Goal: Task Accomplishment & Management: Manage account settings

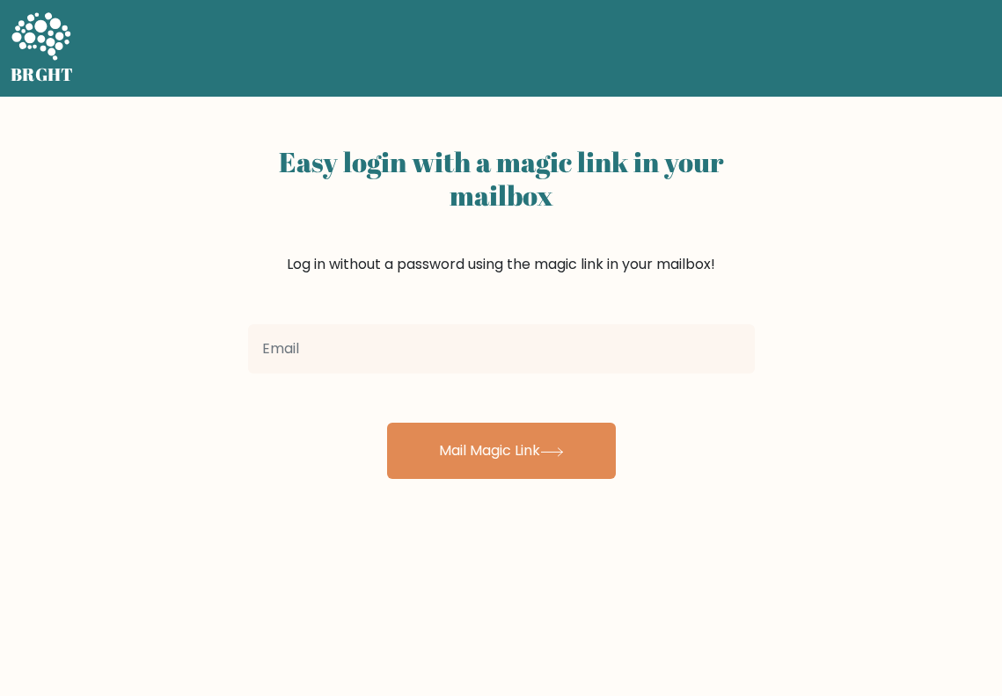
scroll to position [142, 0]
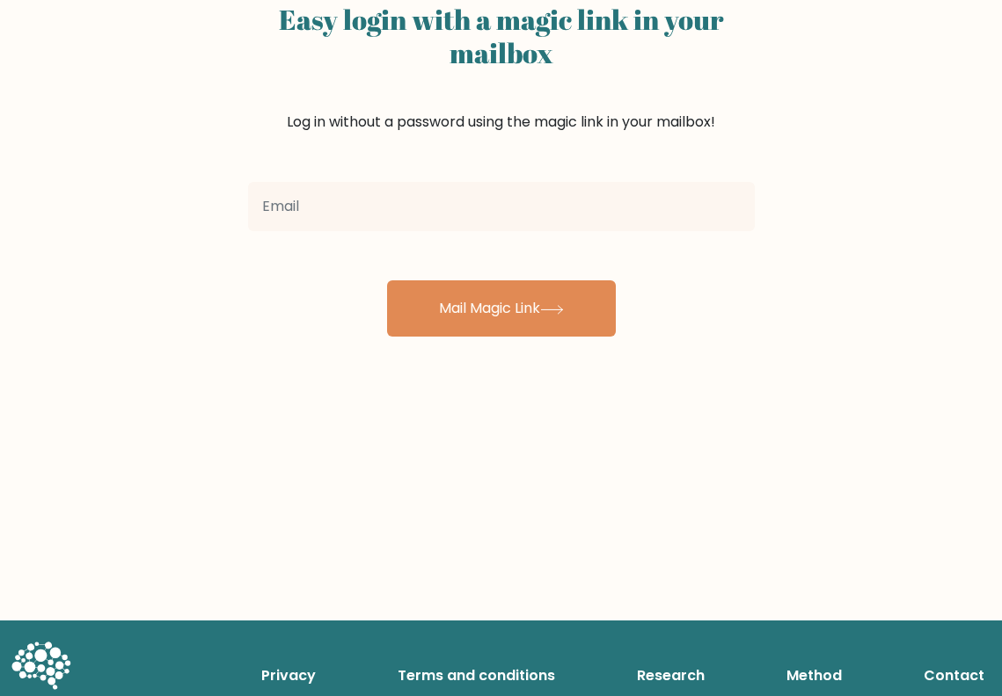
click at [153, 113] on div "Easy login with a magic link in your mailbox Log in without a password using th…" at bounding box center [501, 287] width 1002 height 667
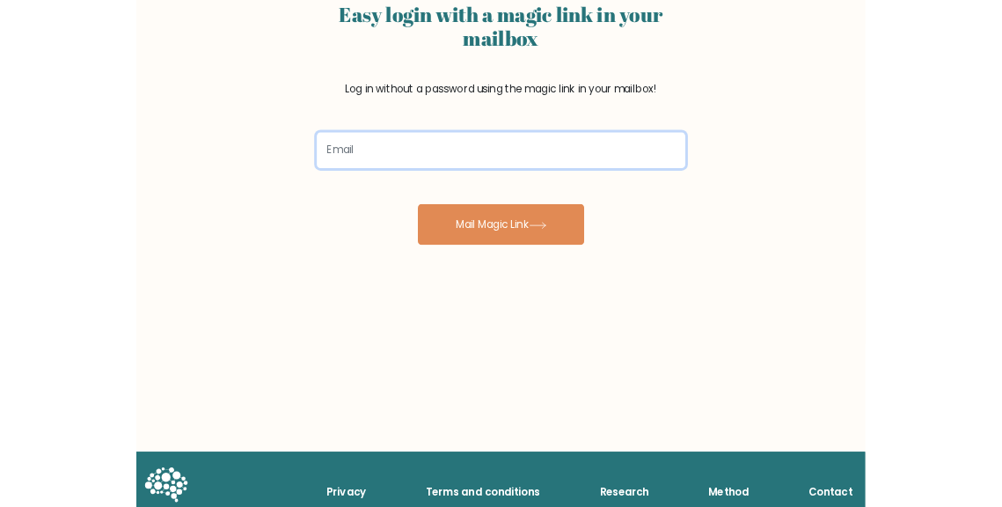
scroll to position [142, 0]
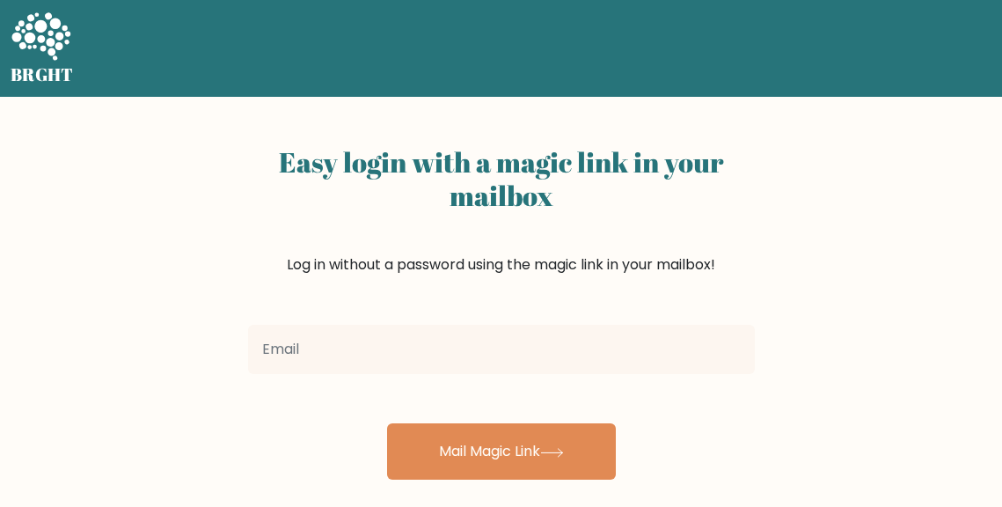
scroll to position [142, 0]
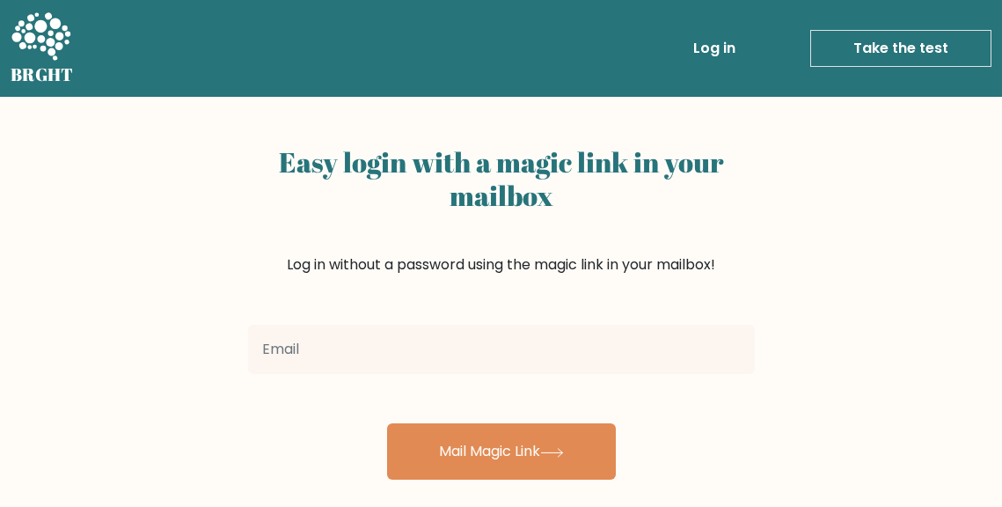
scroll to position [142, 0]
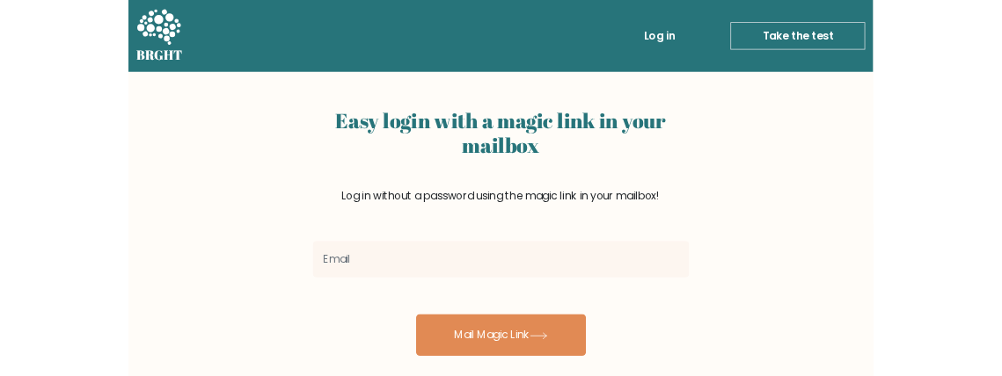
scroll to position [142, 0]
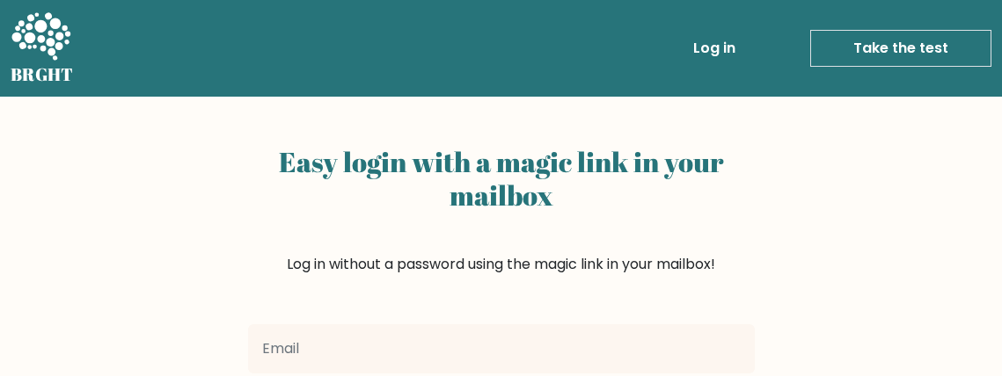
scroll to position [142, 0]
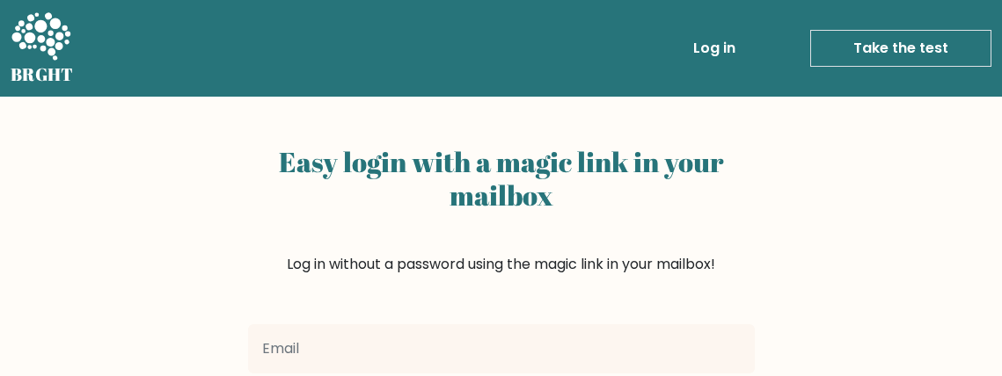
scroll to position [142, 0]
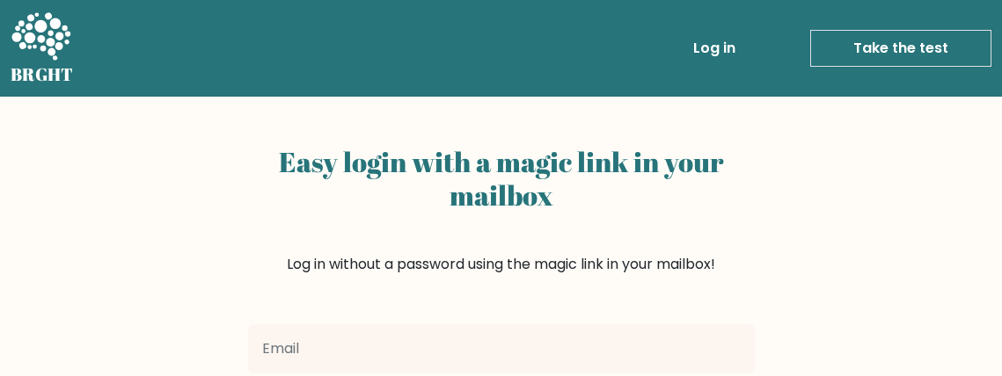
scroll to position [142, 0]
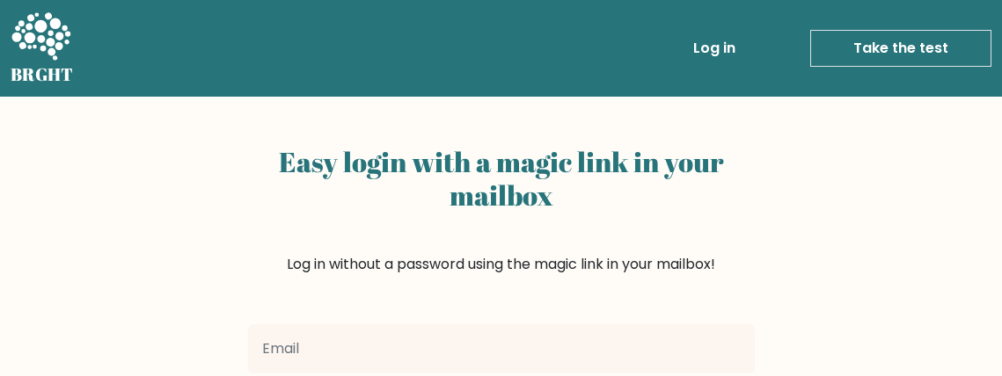
scroll to position [142, 0]
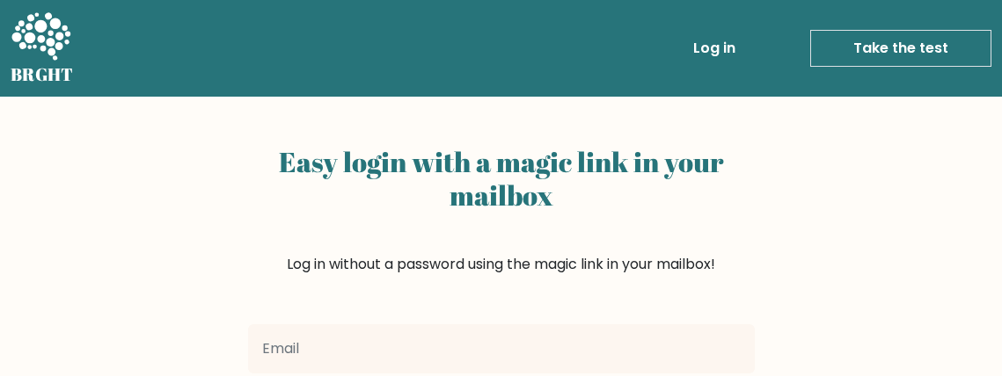
scroll to position [142, 0]
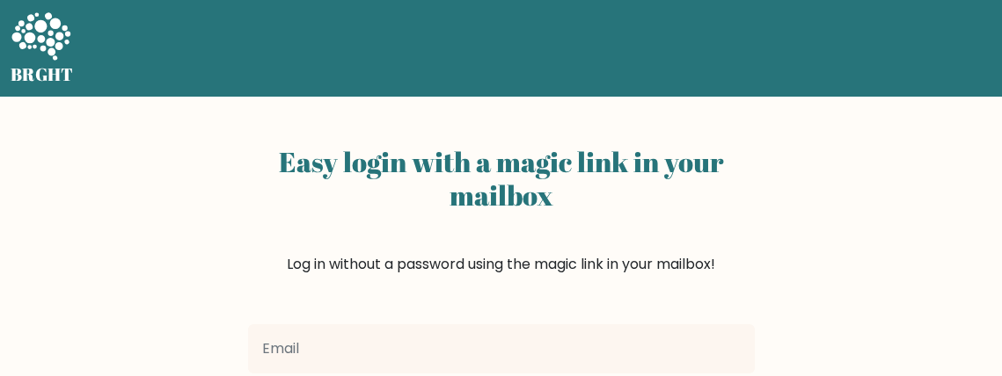
scroll to position [142, 0]
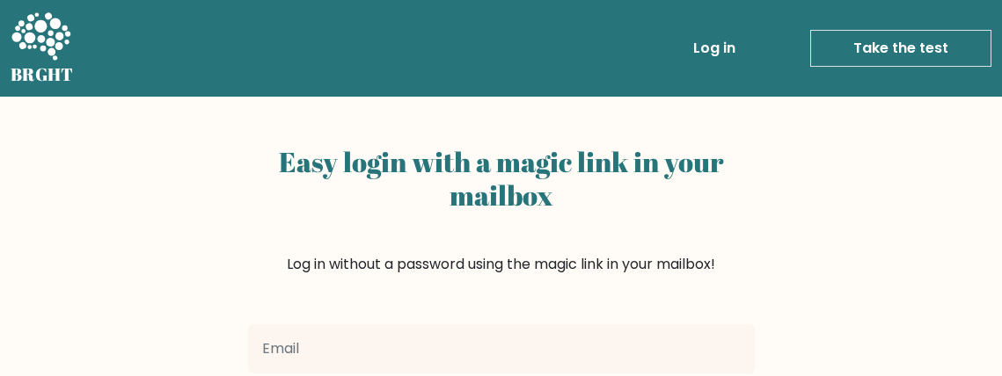
scroll to position [142, 0]
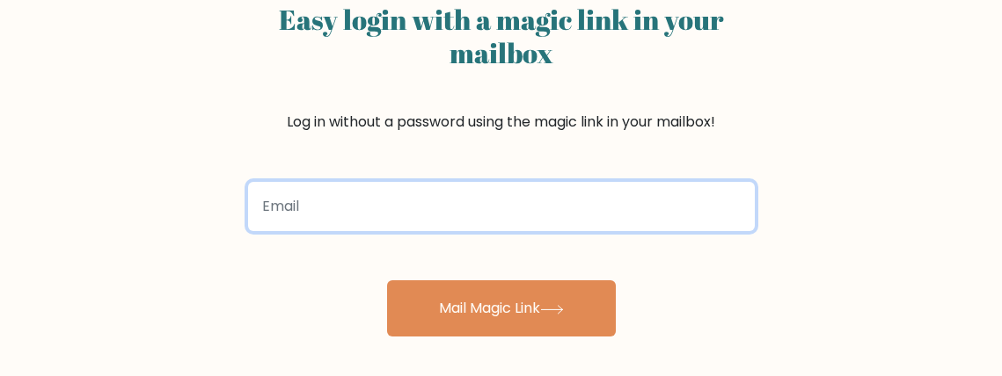
scroll to position [24, 0]
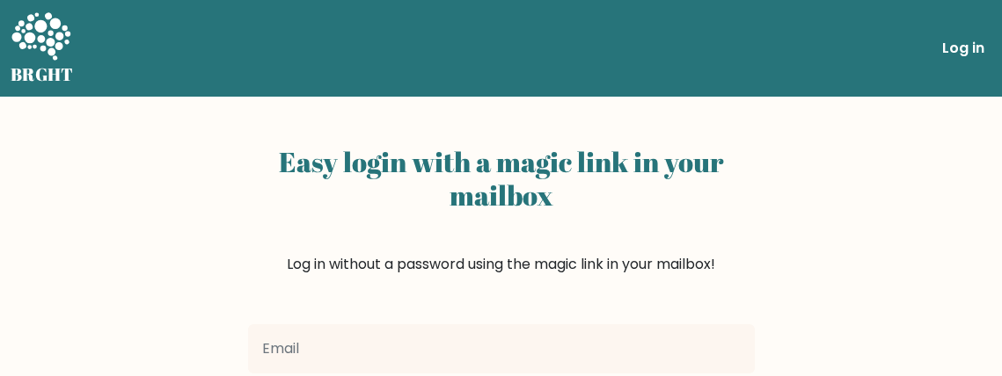
scroll to position [24, 0]
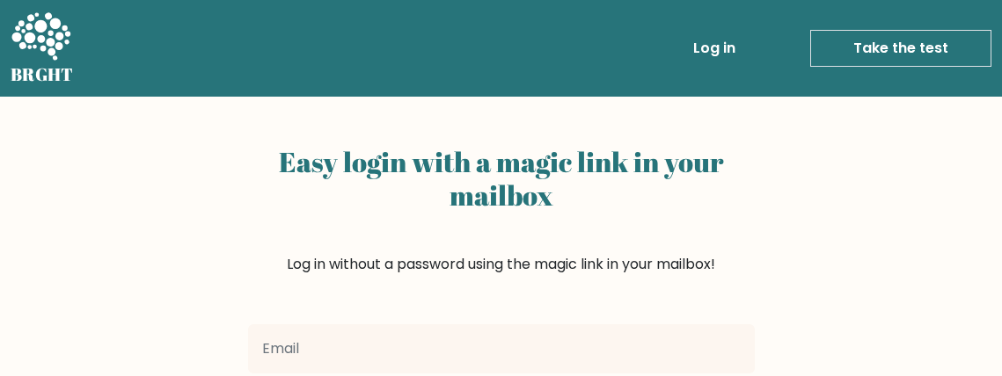
scroll to position [24, 0]
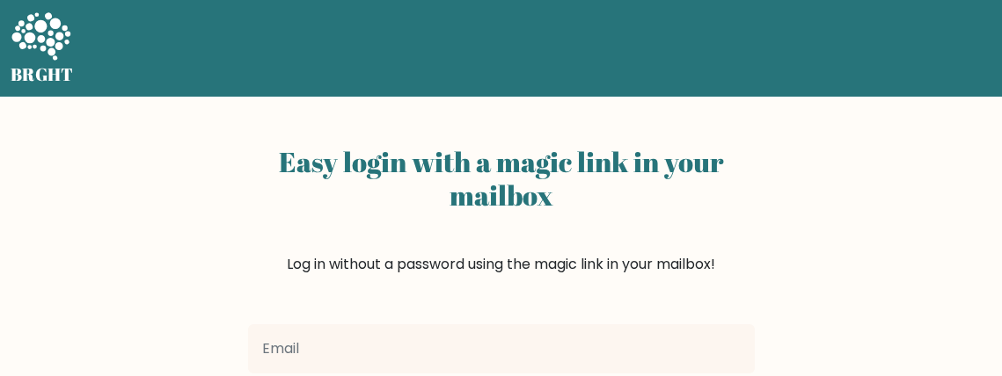
scroll to position [24, 0]
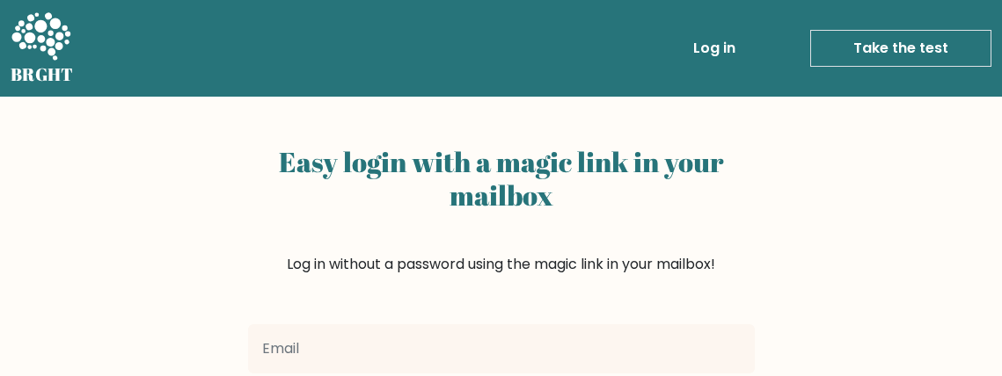
scroll to position [24, 0]
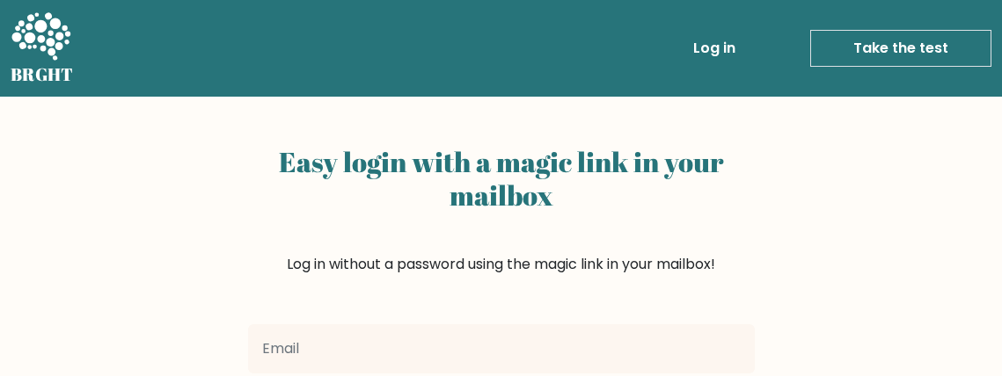
scroll to position [24, 0]
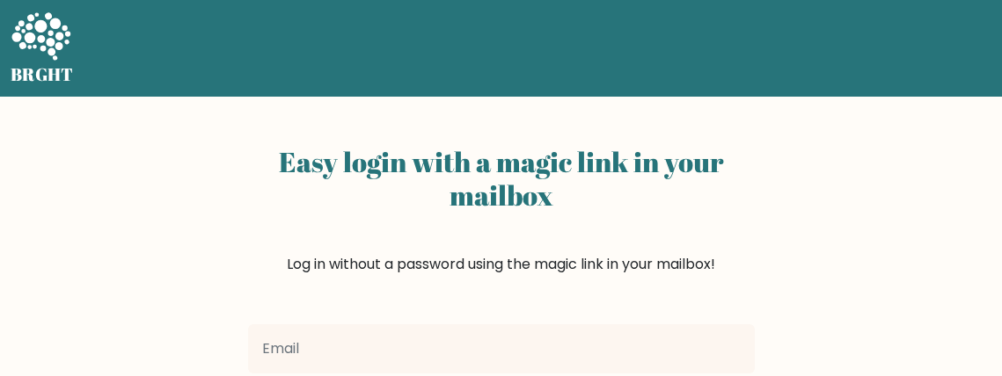
scroll to position [24, 0]
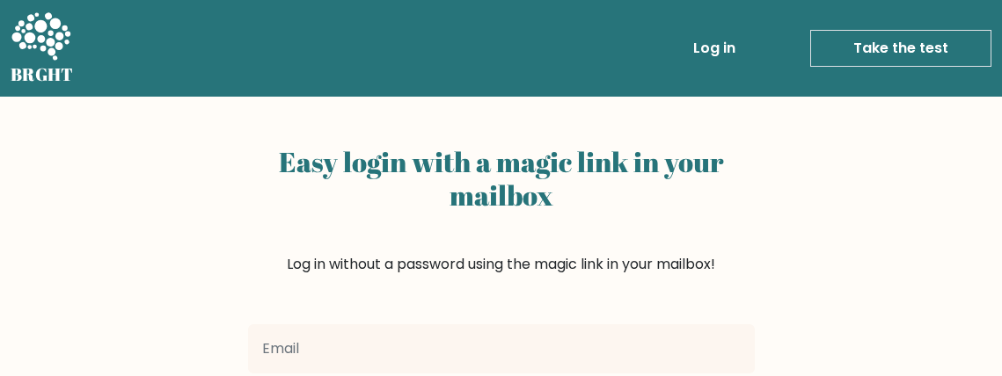
scroll to position [24, 0]
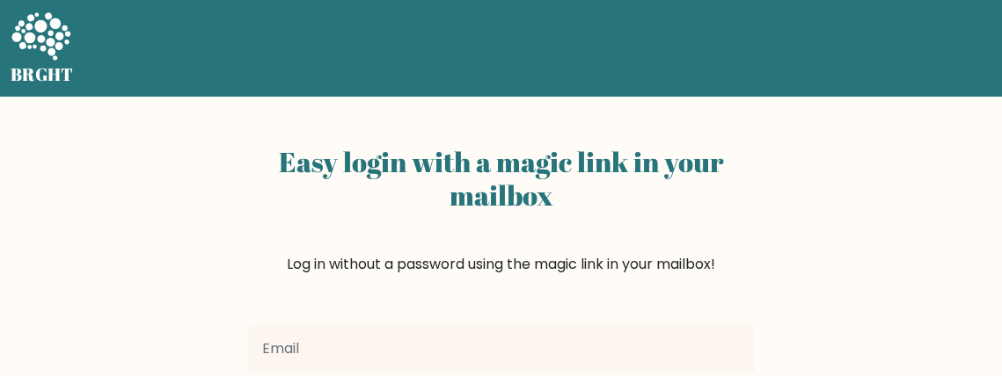
scroll to position [24, 0]
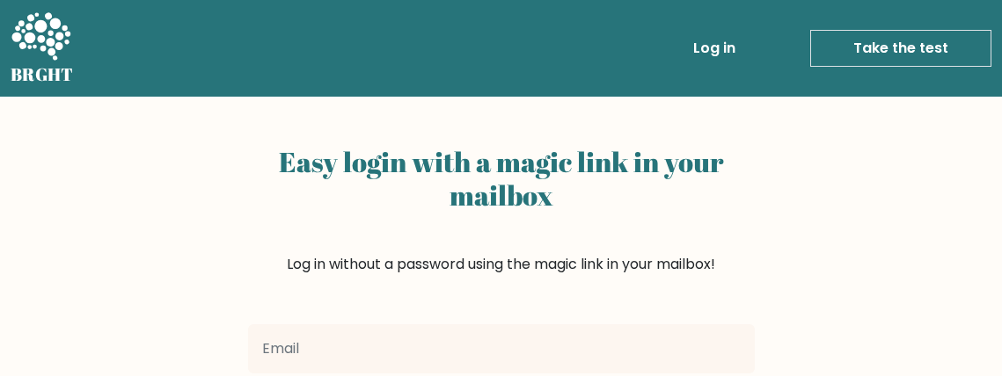
scroll to position [24, 0]
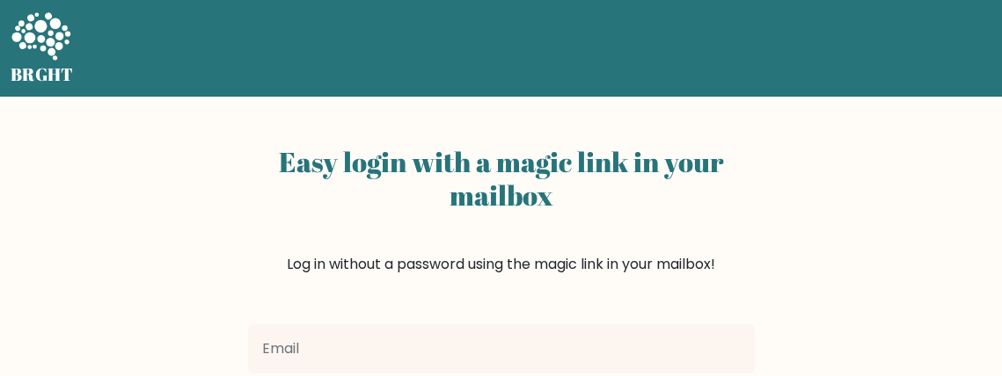
scroll to position [24, 0]
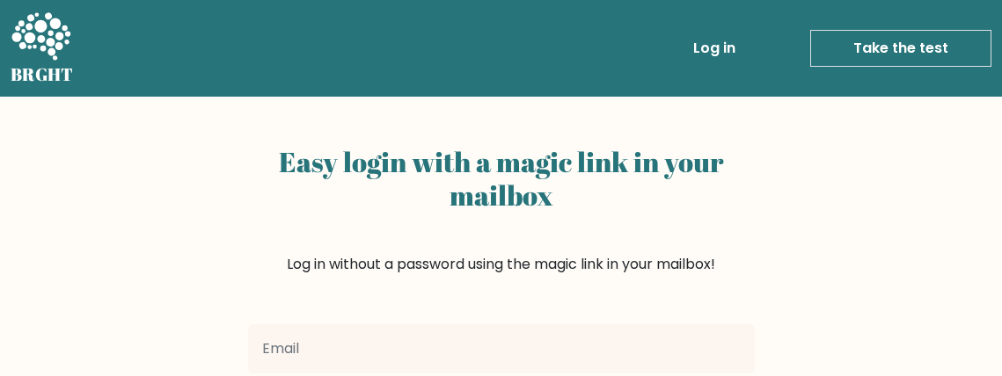
scroll to position [24, 0]
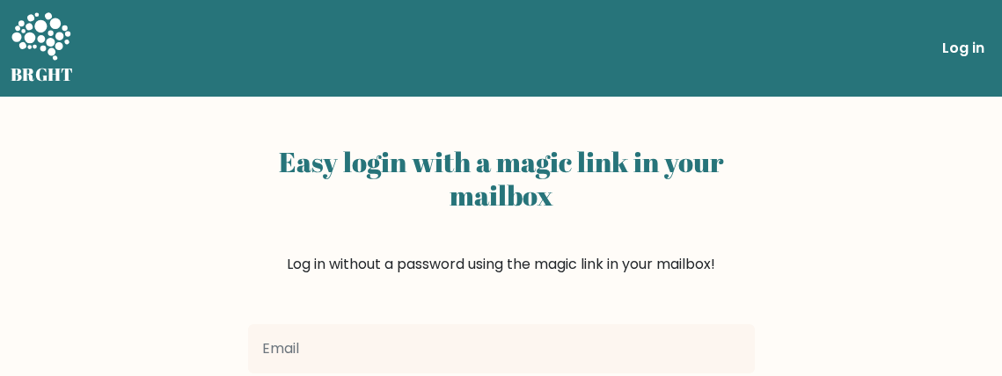
scroll to position [24, 0]
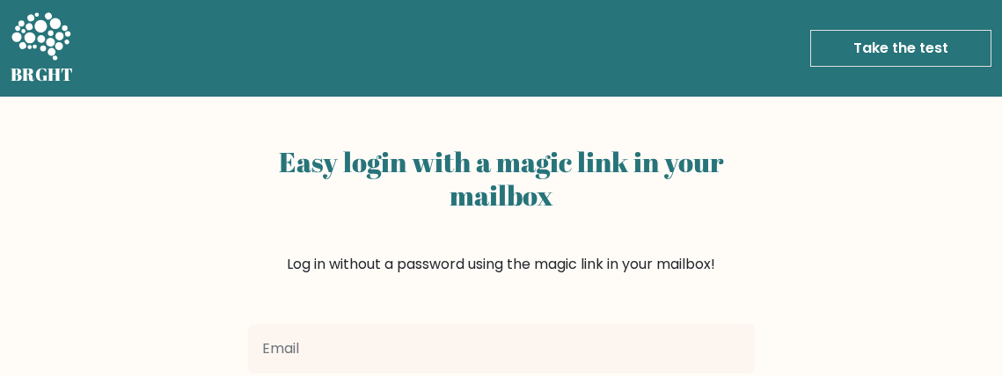
scroll to position [24, 0]
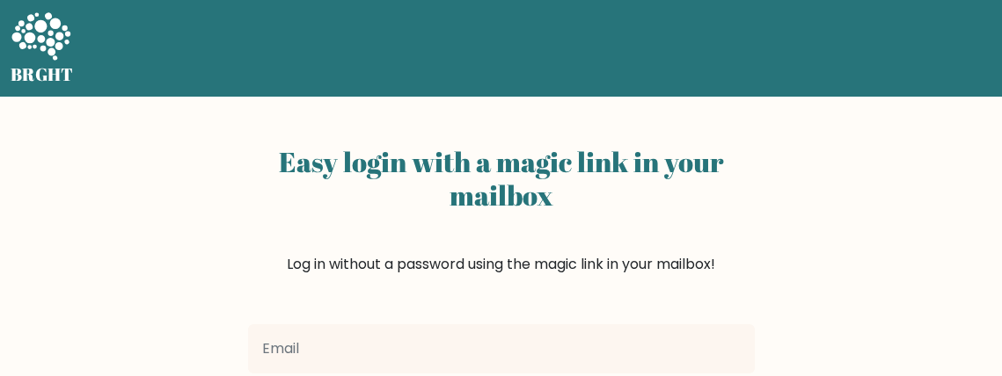
scroll to position [24, 0]
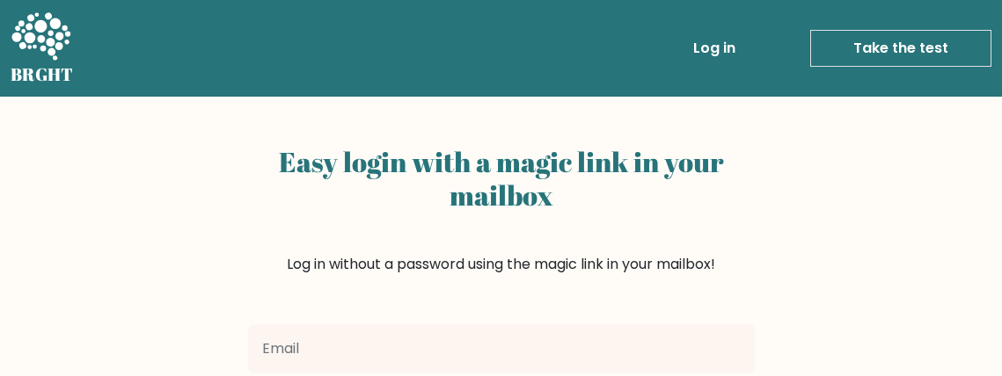
scroll to position [24, 0]
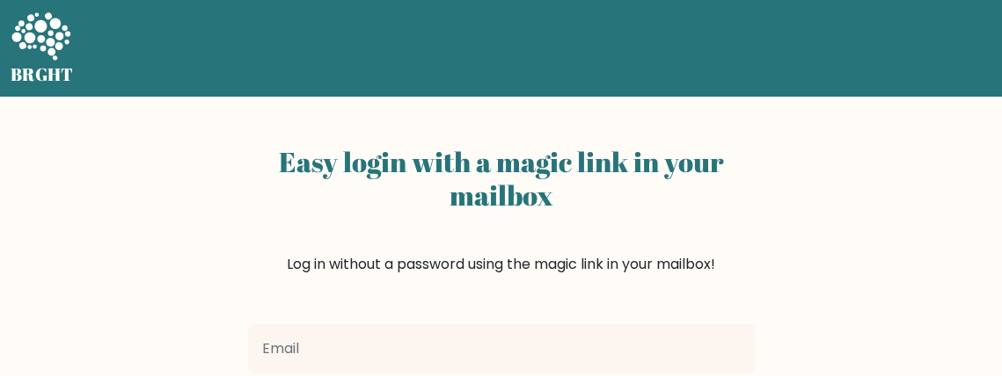
scroll to position [24, 0]
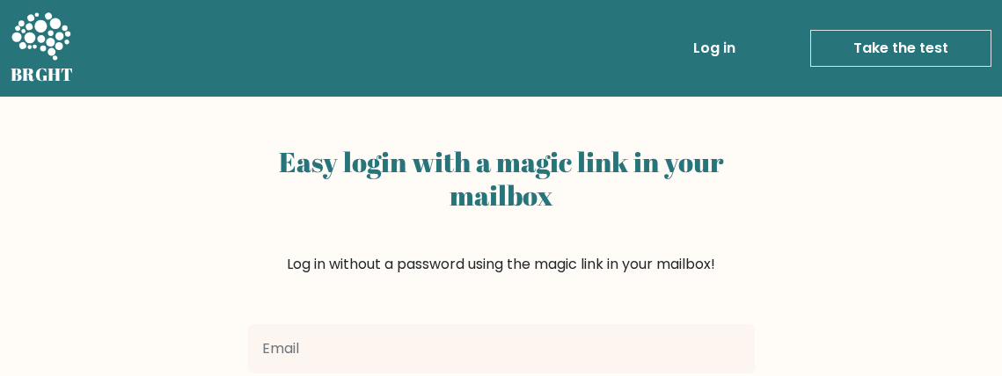
scroll to position [24, 0]
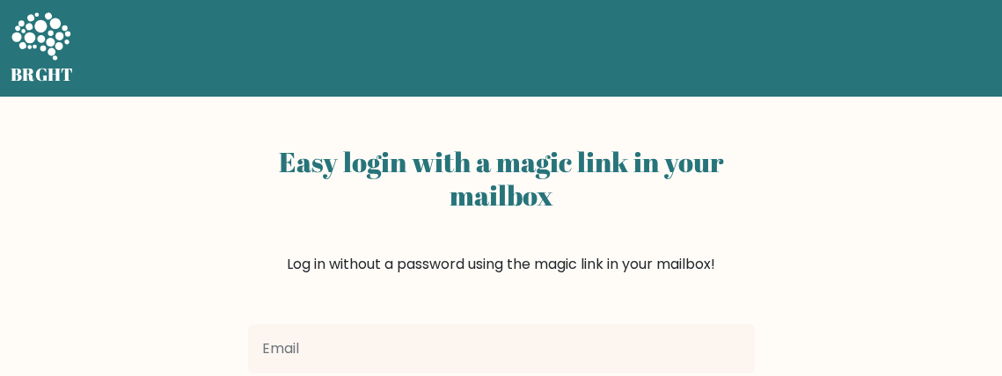
scroll to position [24, 0]
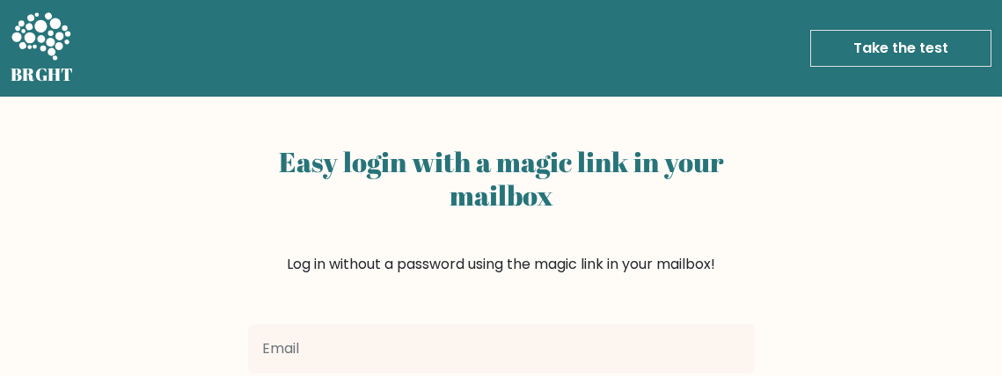
scroll to position [24, 0]
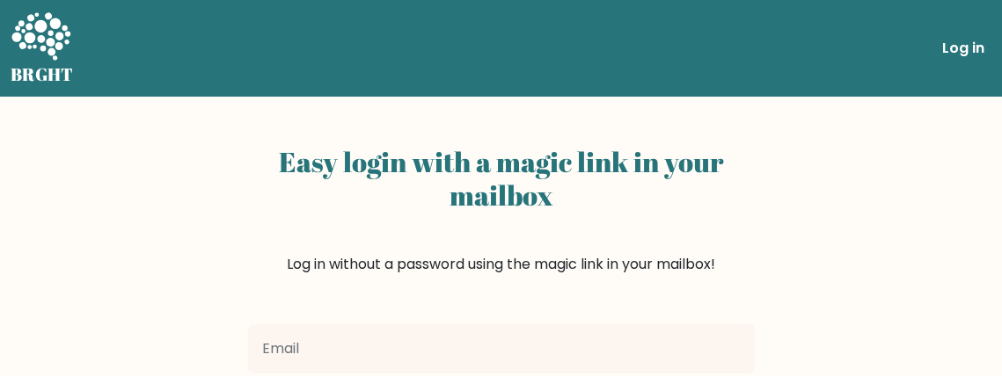
scroll to position [24, 0]
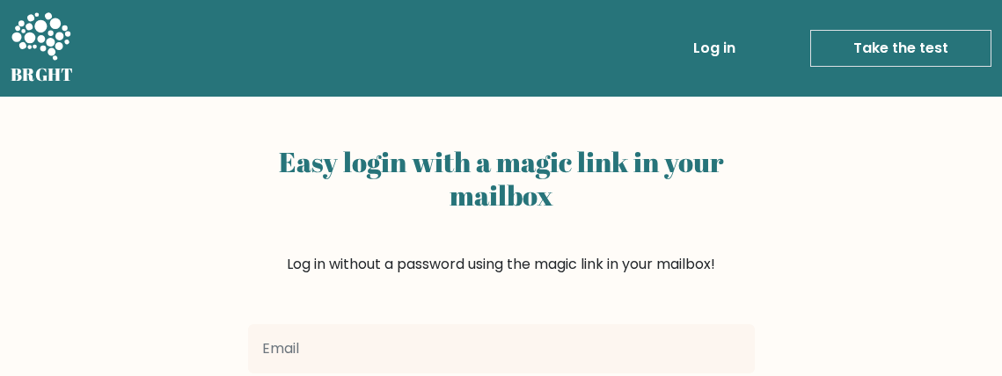
scroll to position [24, 0]
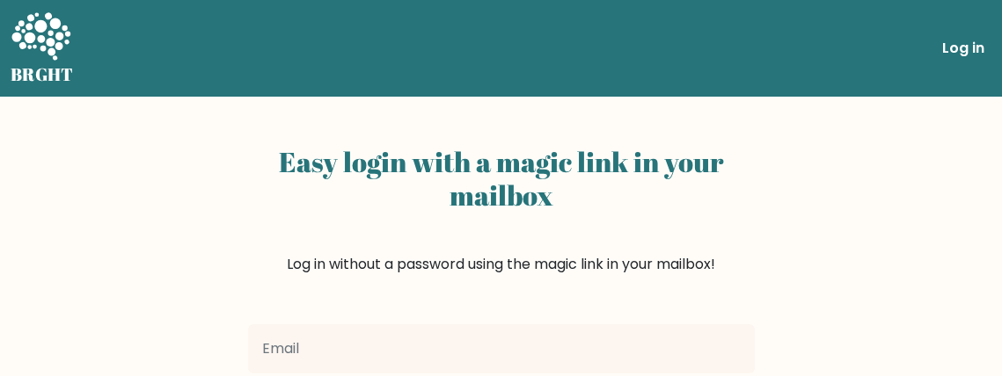
scroll to position [24, 0]
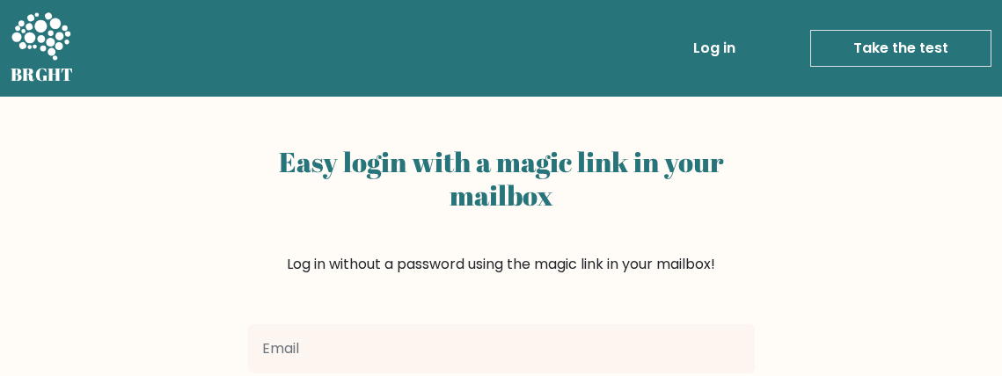
scroll to position [24, 0]
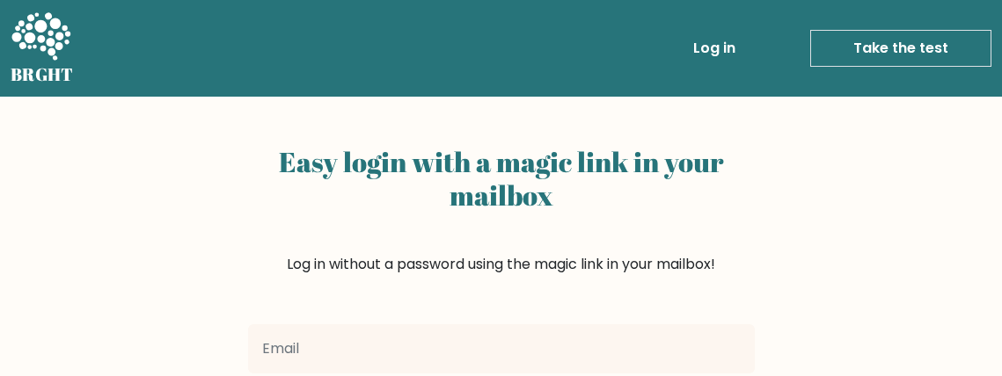
scroll to position [24, 0]
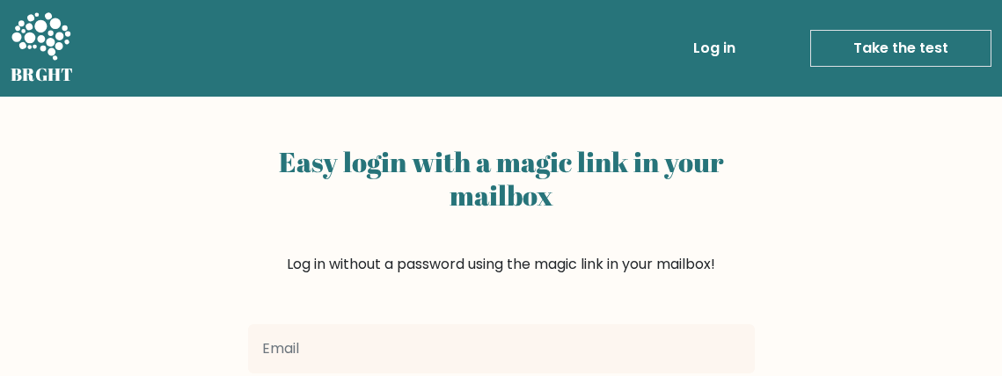
scroll to position [24, 0]
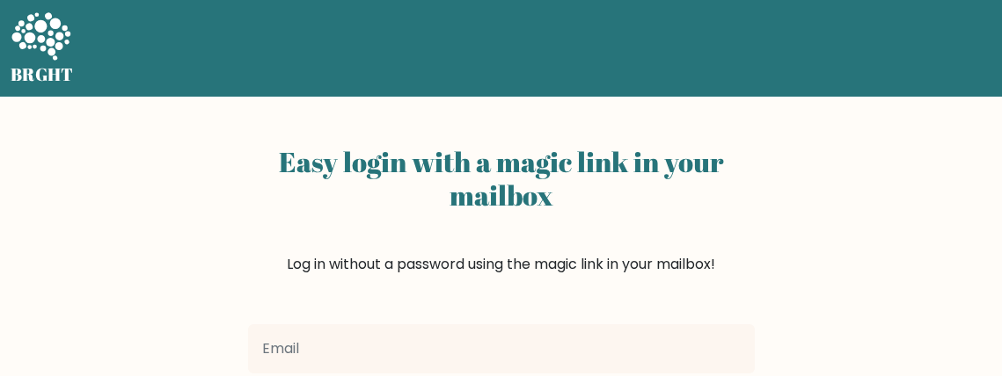
scroll to position [24, 0]
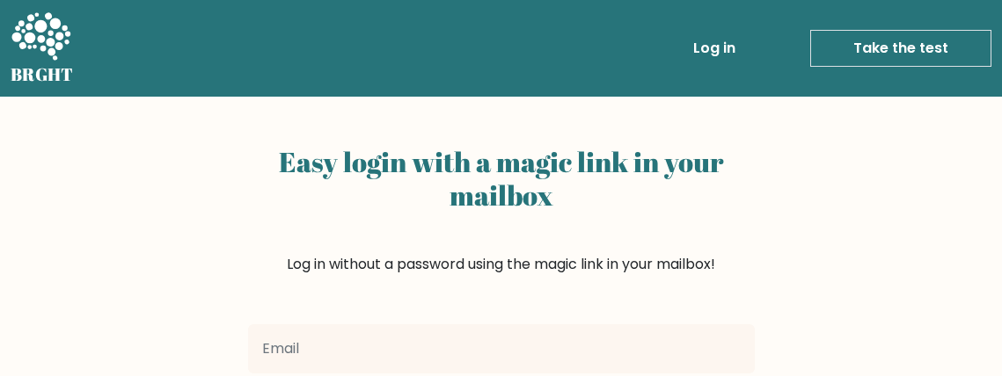
scroll to position [24, 0]
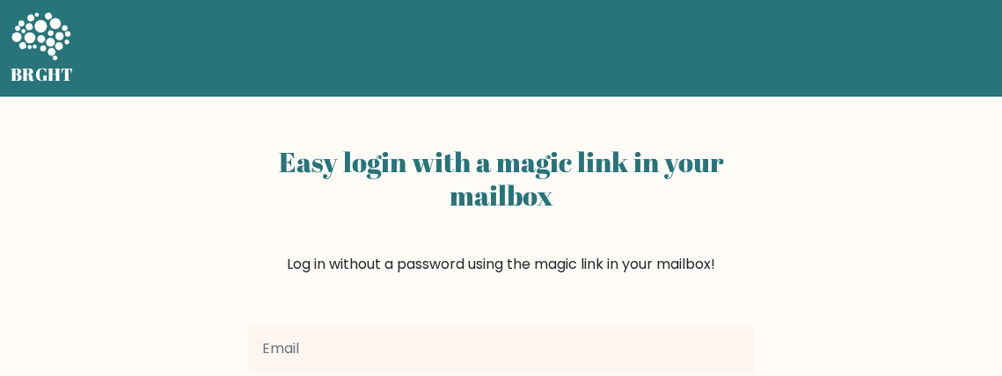
scroll to position [24, 0]
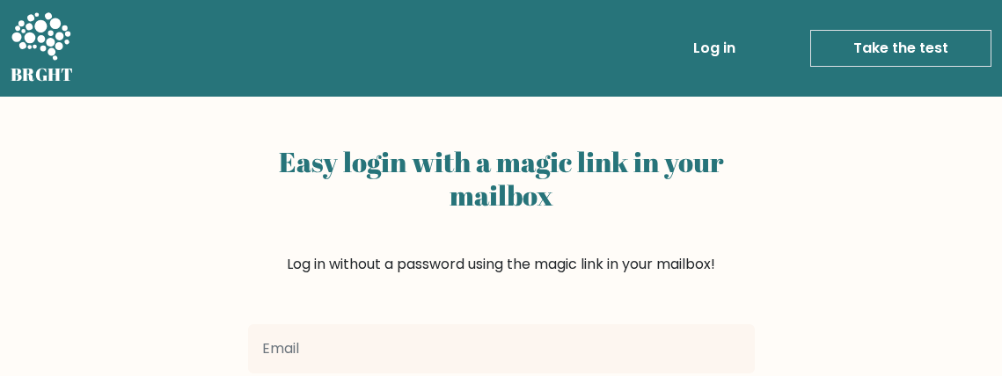
scroll to position [24, 0]
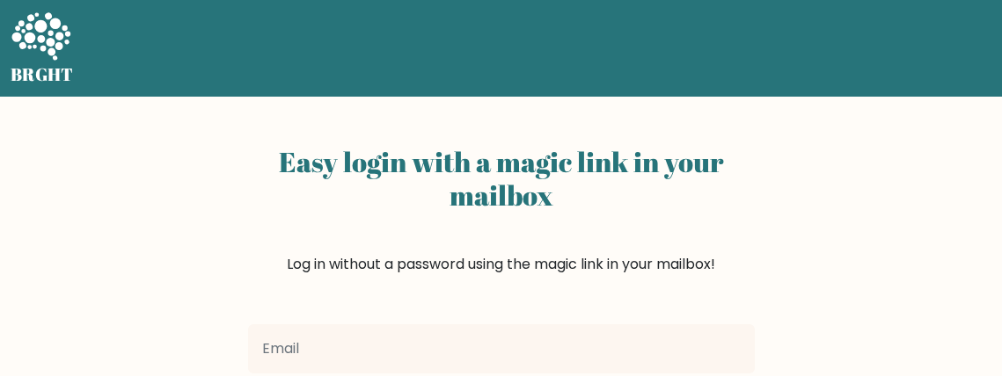
scroll to position [24, 0]
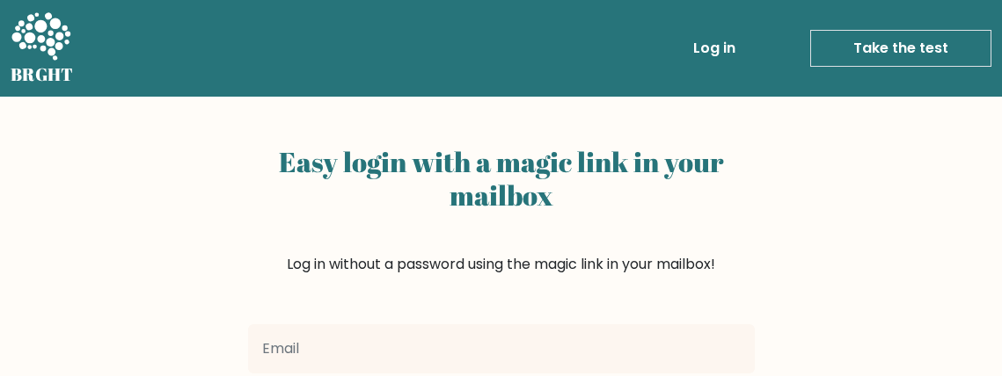
scroll to position [24, 0]
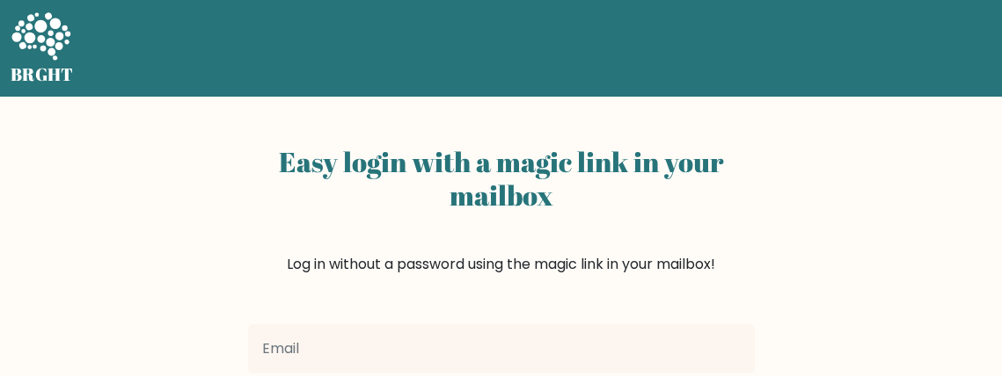
scroll to position [24, 0]
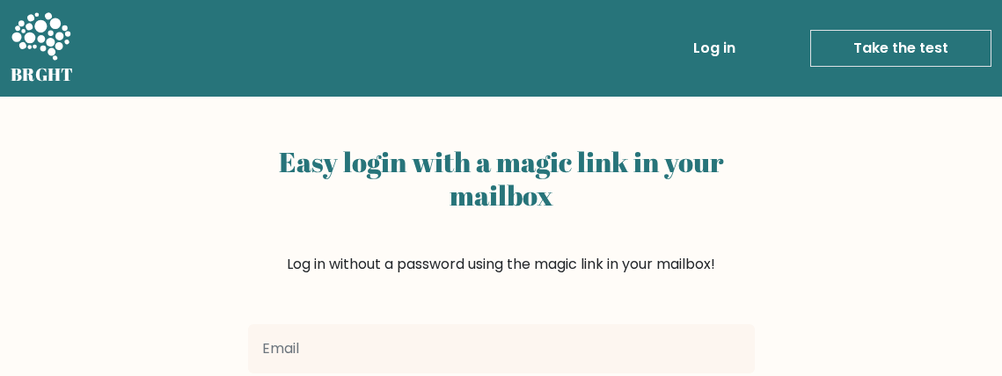
scroll to position [24, 0]
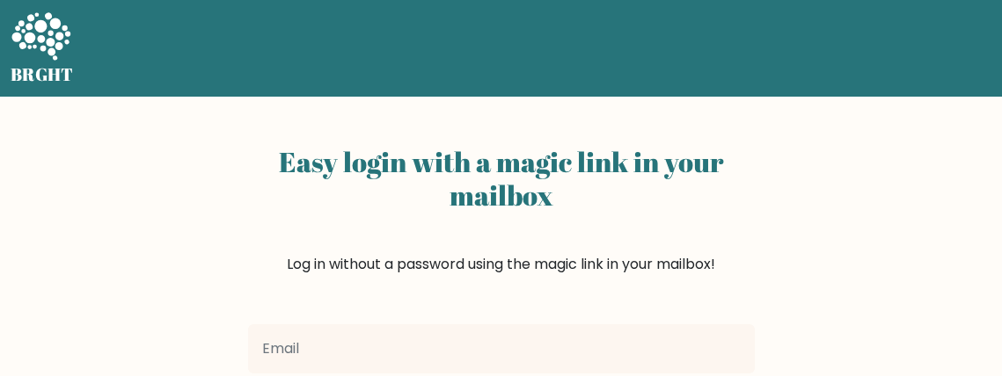
scroll to position [24, 0]
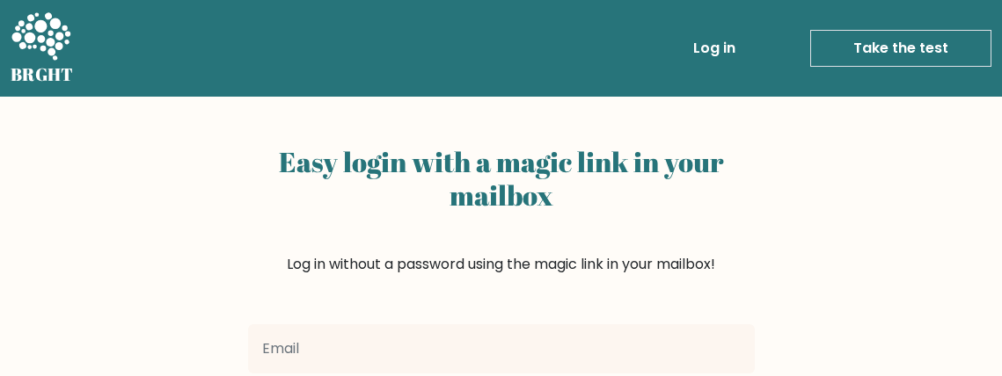
scroll to position [24, 0]
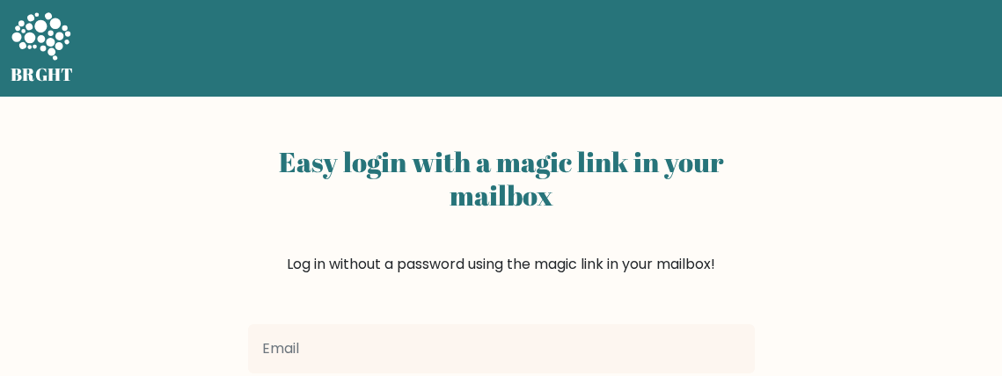
scroll to position [24, 0]
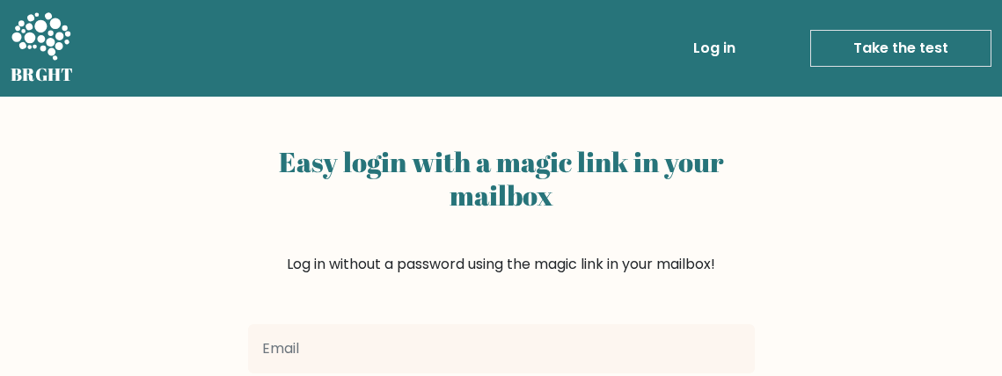
scroll to position [24, 0]
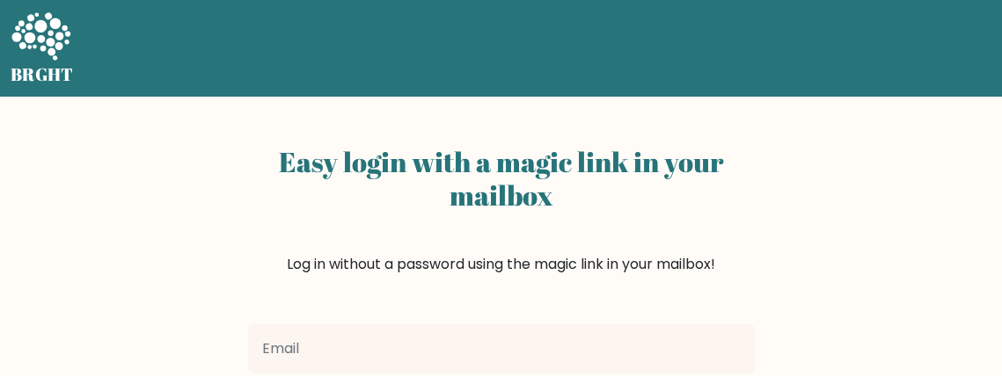
scroll to position [24, 0]
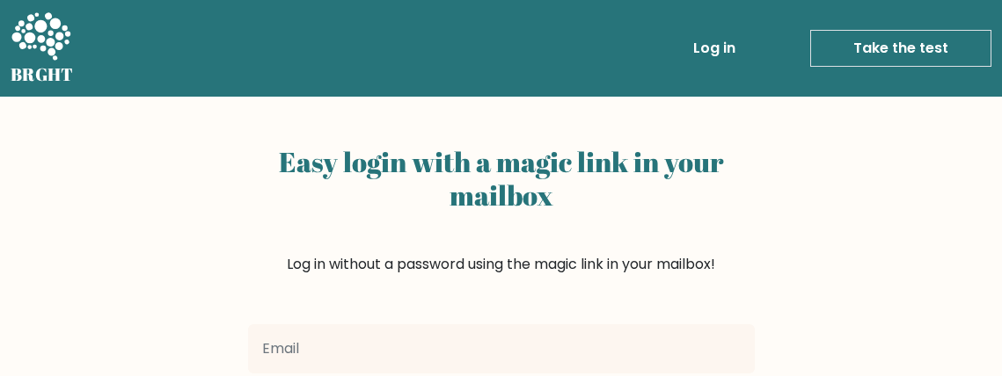
scroll to position [24, 0]
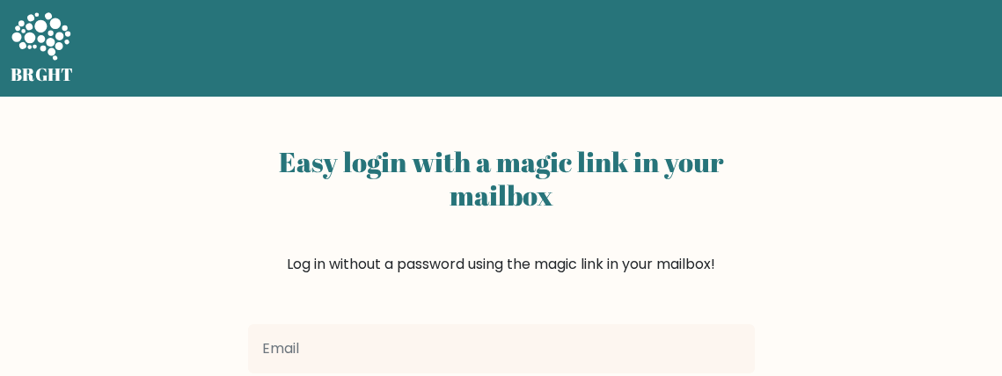
scroll to position [24, 0]
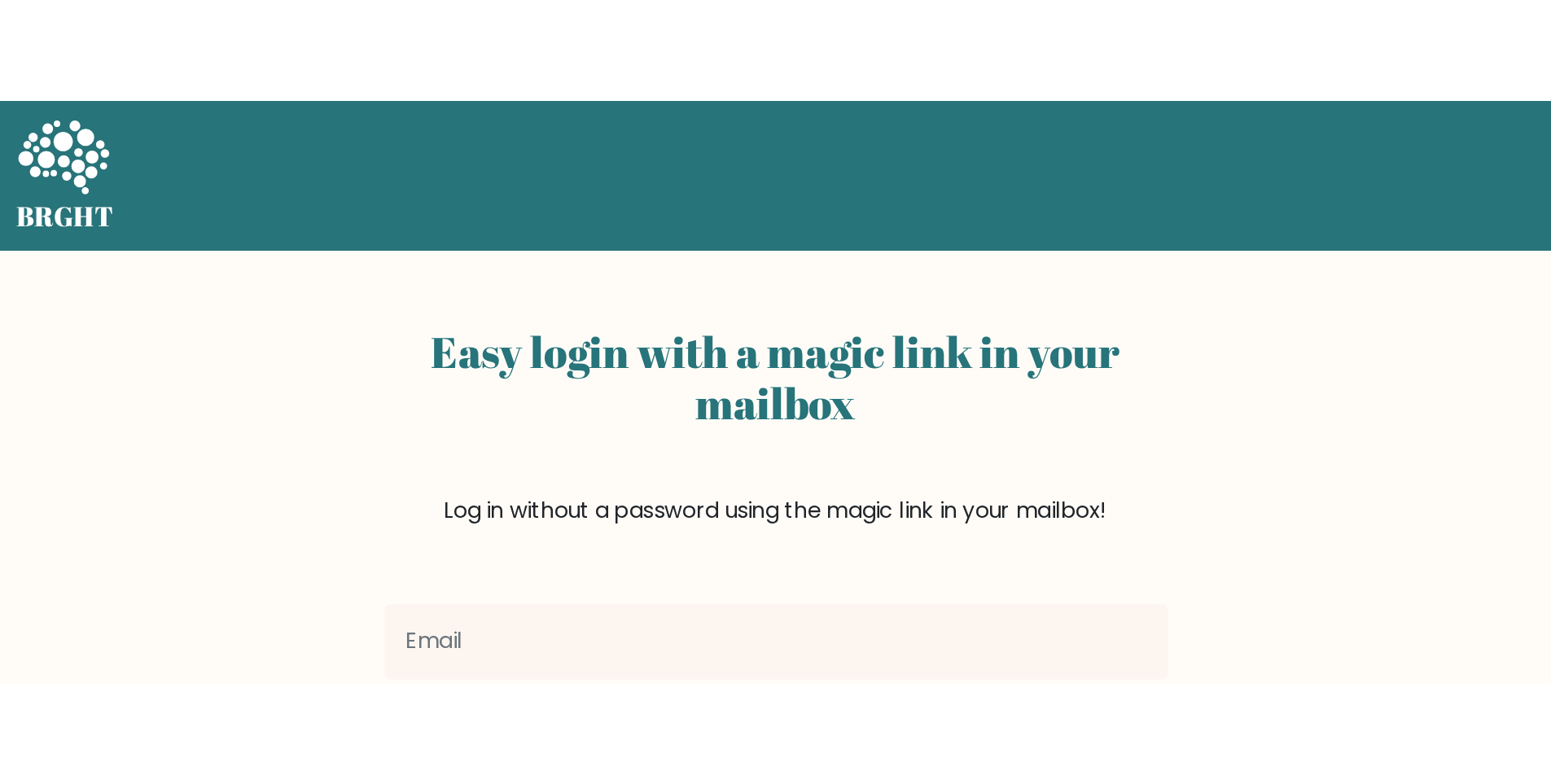
scroll to position [22, 0]
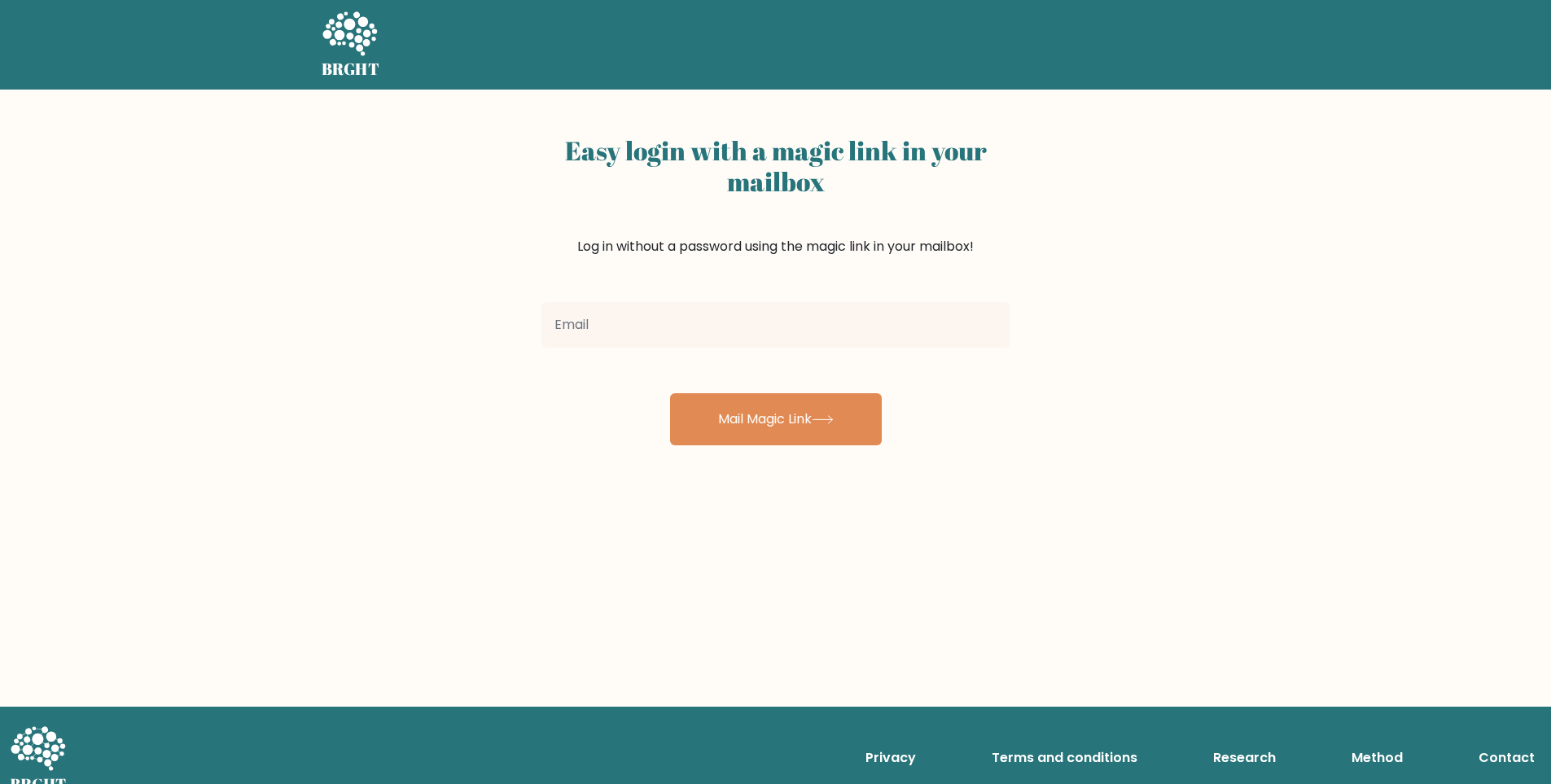
scroll to position [22, 0]
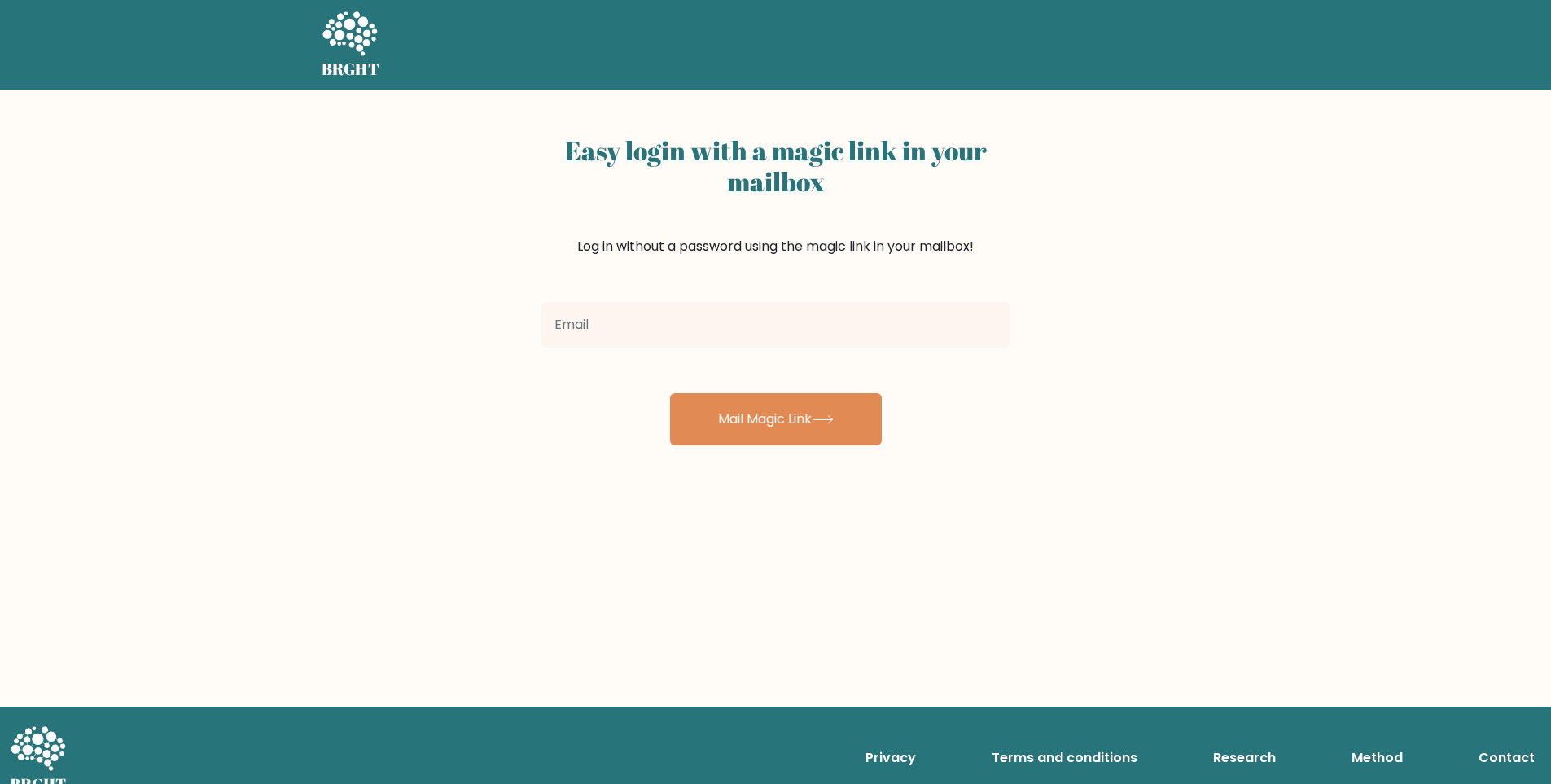
scroll to position [22, 0]
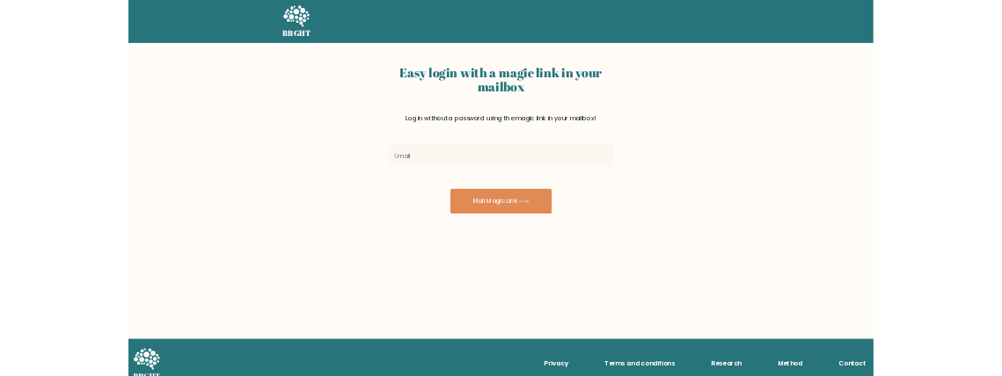
scroll to position [24, 0]
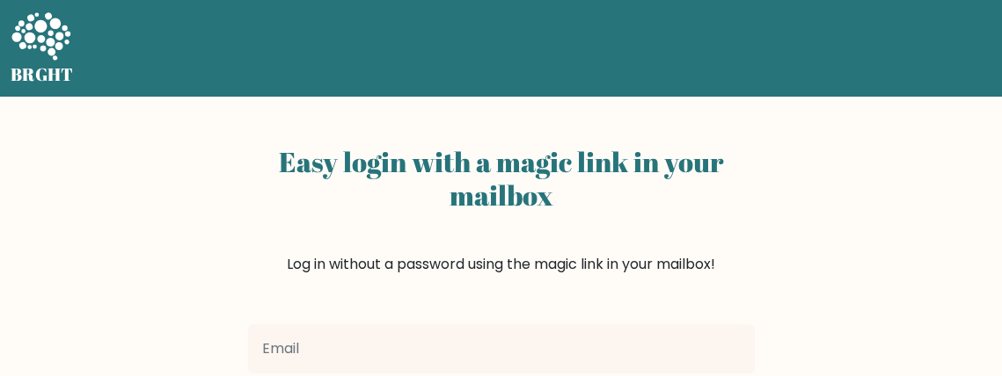
scroll to position [24, 0]
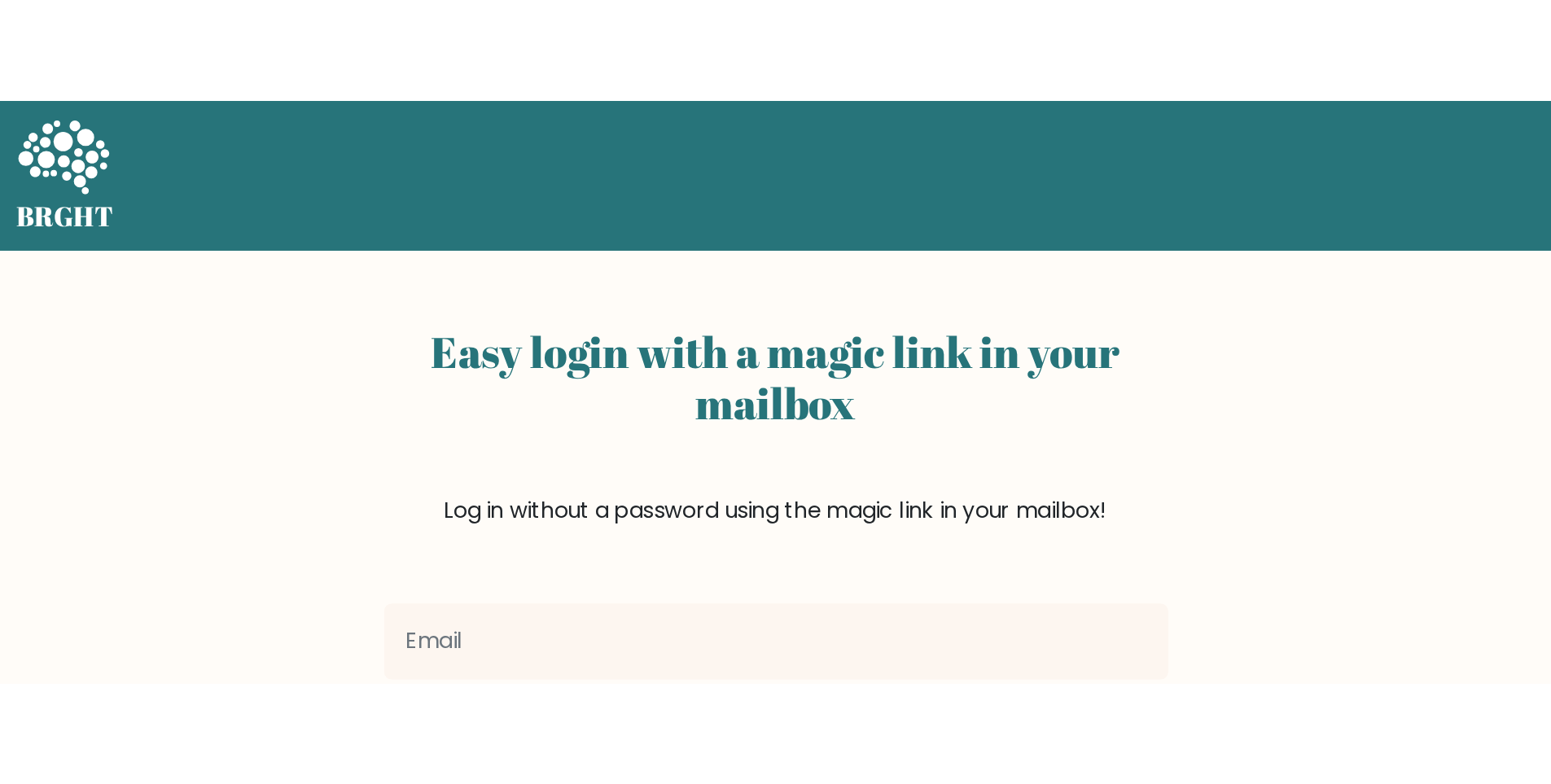
scroll to position [22, 0]
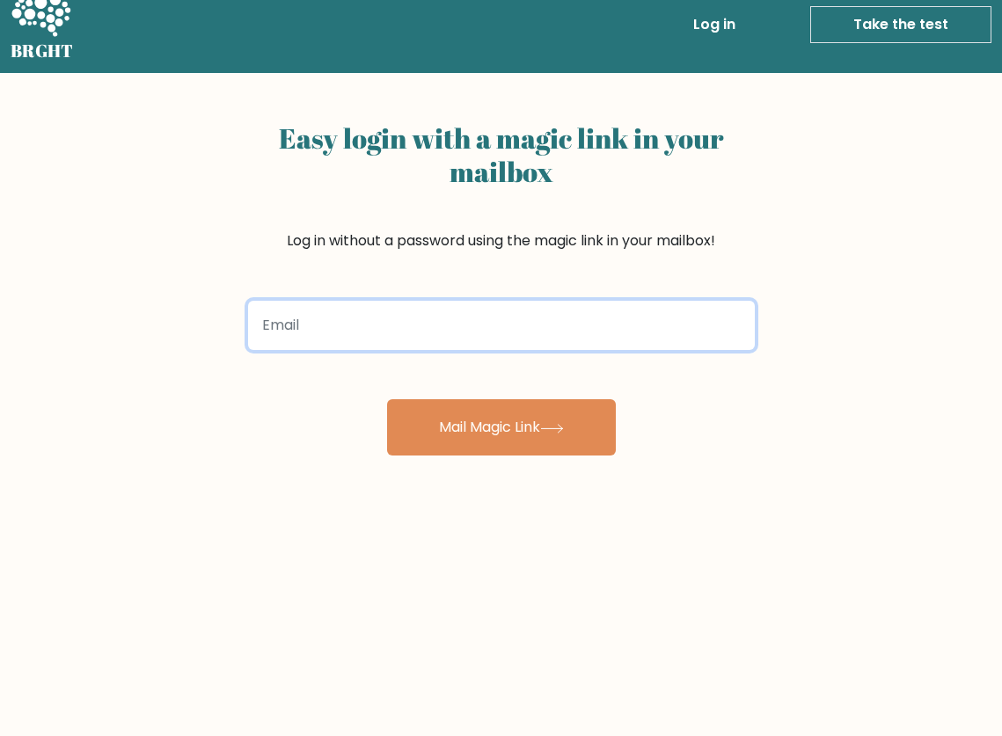
scroll to position [24, 0]
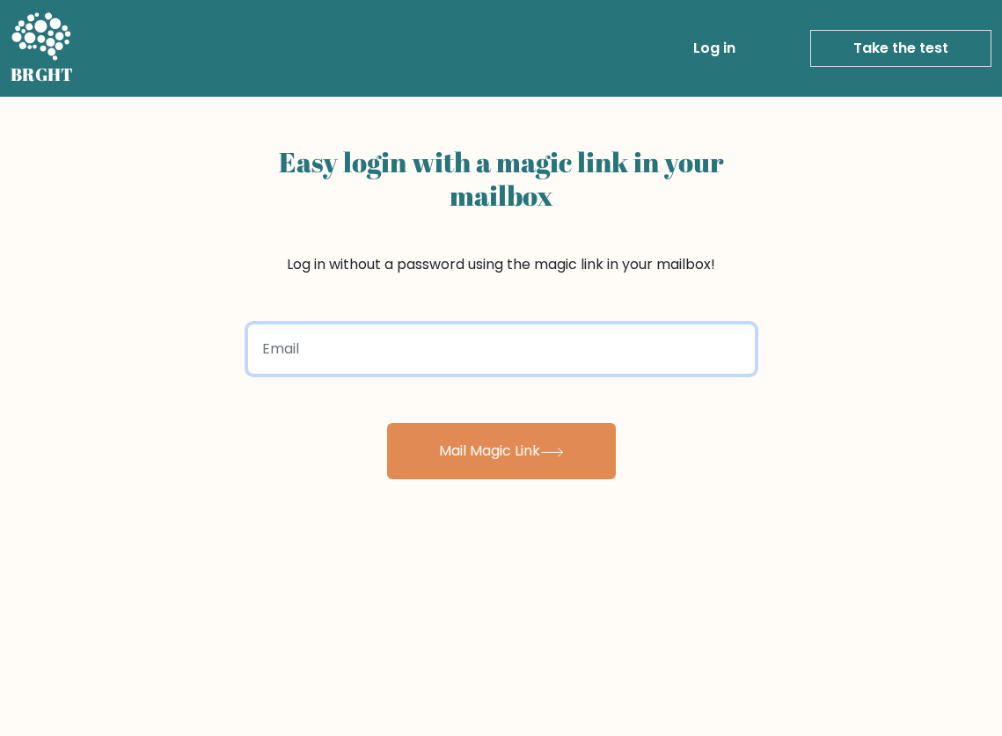
scroll to position [24, 0]
